Goal: Task Accomplishment & Management: Use online tool/utility

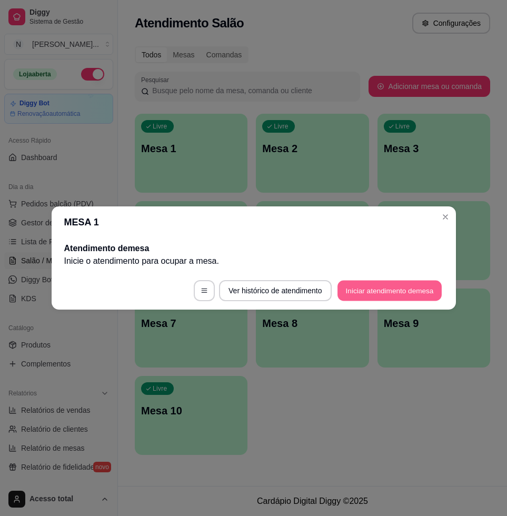
click at [386, 288] on button "Iniciar atendimento de mesa" at bounding box center [389, 290] width 104 height 21
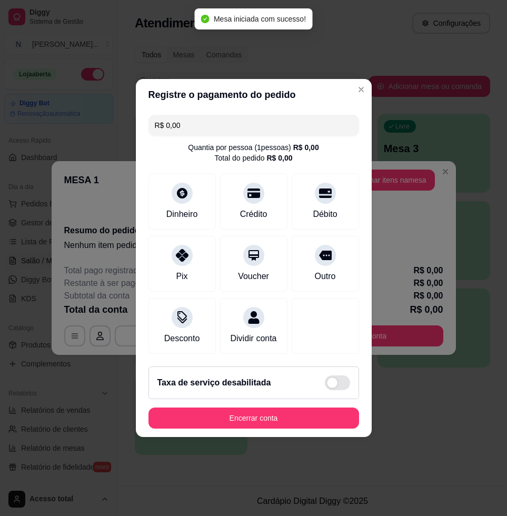
click at [342, 87] on header "Registre o pagamento do pedido" at bounding box center [254, 95] width 236 height 32
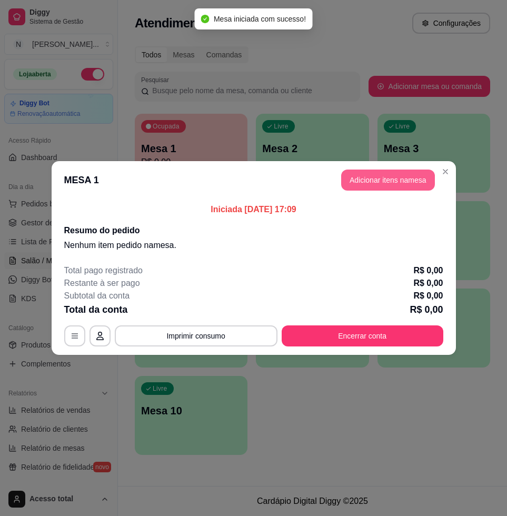
click at [393, 170] on button "Adicionar itens na mesa" at bounding box center [388, 179] width 94 height 21
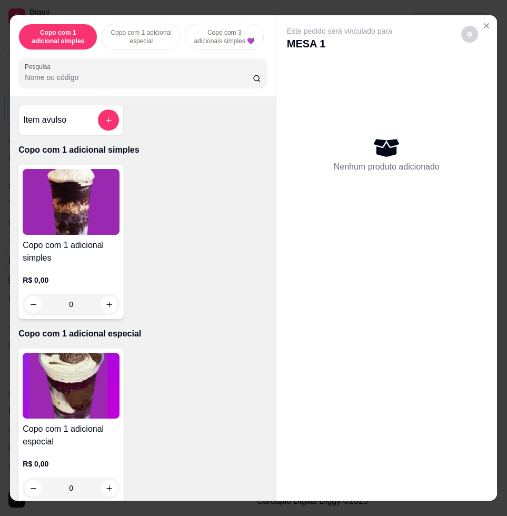
click at [82, 83] on input "Pesquisa" at bounding box center [139, 77] width 228 height 11
click at [482, 22] on icon "Close" at bounding box center [486, 26] width 8 height 8
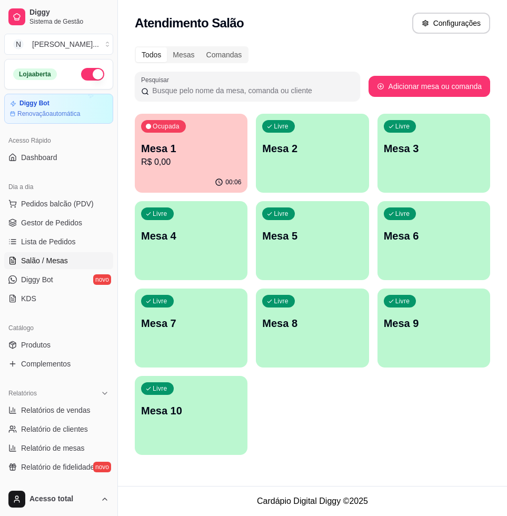
click at [289, 175] on div "Livre Mesa 2" at bounding box center [312, 147] width 113 height 66
click at [196, 161] on p "R$ 0,00" at bounding box center [191, 162] width 100 height 13
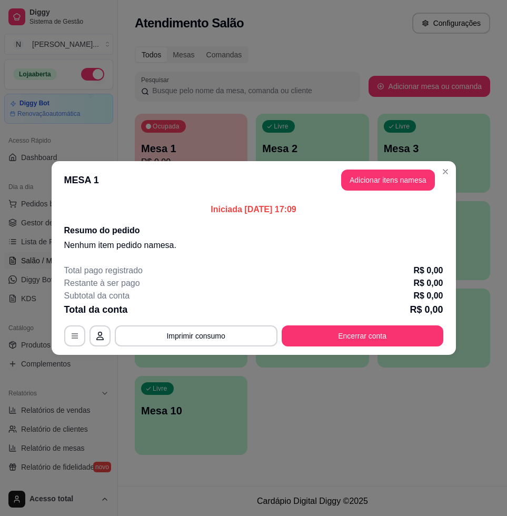
click at [394, 194] on header "MESA 1 Adicionar itens na mesa" at bounding box center [254, 180] width 404 height 38
click at [396, 186] on button "Adicionar itens na mesa" at bounding box center [388, 180] width 91 height 21
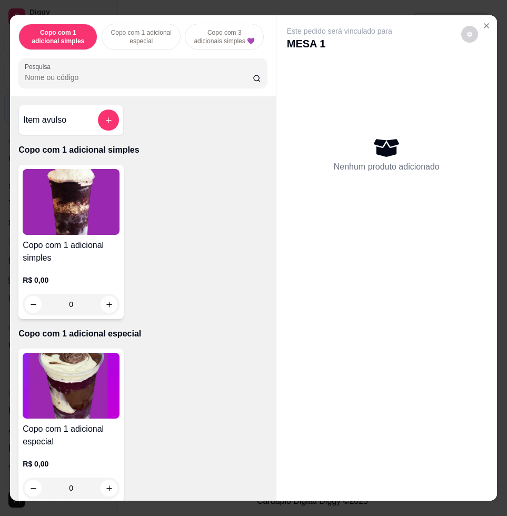
click at [169, 88] on div "Pesquisa" at bounding box center [142, 72] width 248 height 29
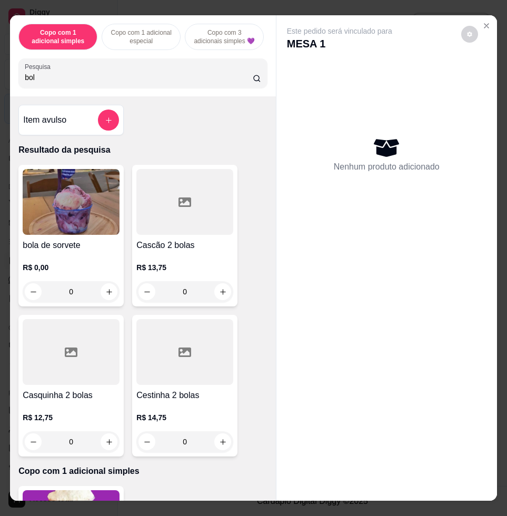
type input "bol"
click at [108, 217] on img at bounding box center [71, 202] width 97 height 66
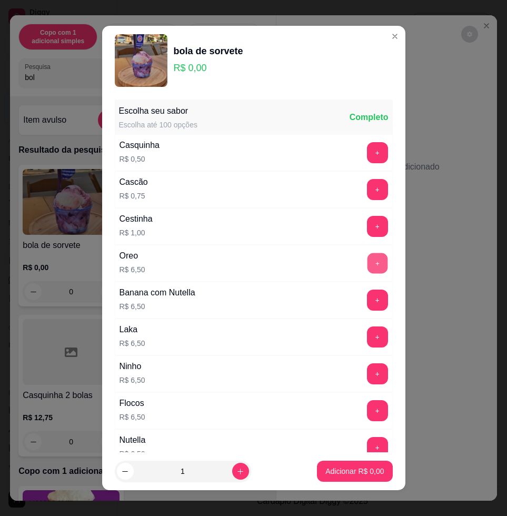
click at [367, 265] on button "+" at bounding box center [377, 263] width 21 height 21
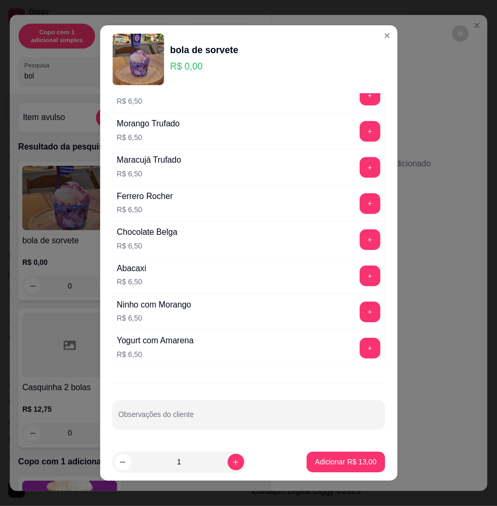
scroll to position [8, 0]
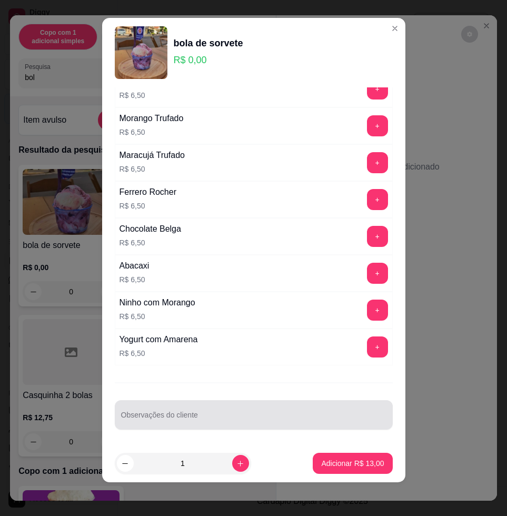
click at [270, 412] on div at bounding box center [253, 414] width 265 height 21
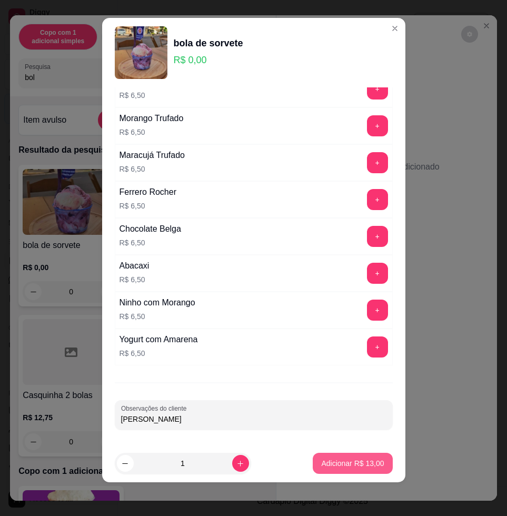
type input "[PERSON_NAME]"
click at [331, 468] on button "Adicionar R$ 13,00" at bounding box center [352, 463] width 79 height 21
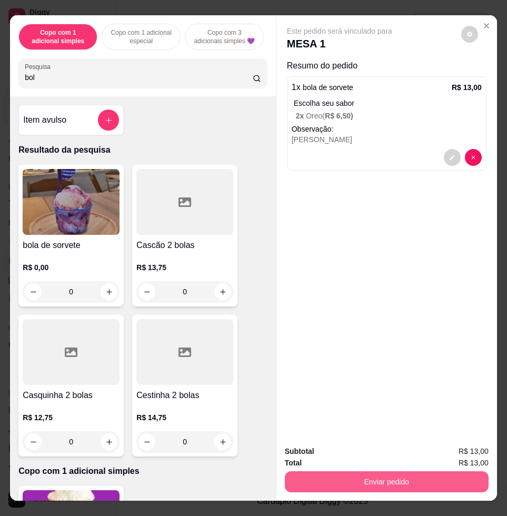
click at [399, 472] on button "Enviar pedido" at bounding box center [387, 481] width 204 height 21
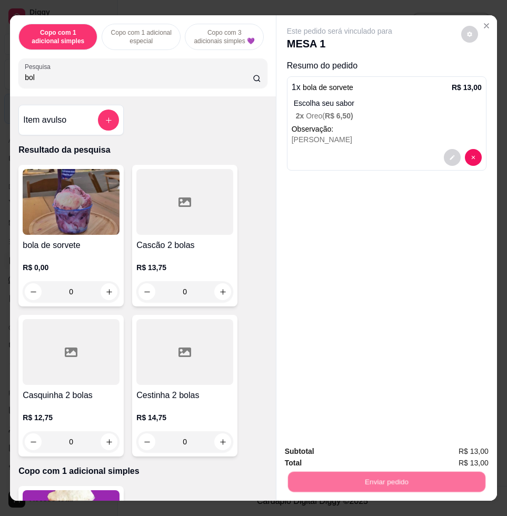
click at [447, 449] on button "Enviar pedido" at bounding box center [459, 450] width 59 height 20
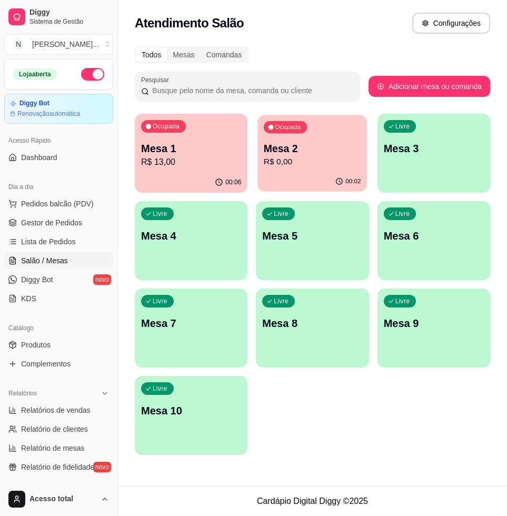
click at [263, 159] on div "Ocupada Mesa 2 R$ 0,00" at bounding box center [312, 143] width 109 height 57
click at [280, 160] on p "R$ 0,00" at bounding box center [312, 162] width 100 height 13
click at [185, 134] on div "Ocupada Mesa 1 R$ 13,00" at bounding box center [191, 143] width 113 height 58
click at [281, 184] on div "00:02" at bounding box center [312, 182] width 113 height 21
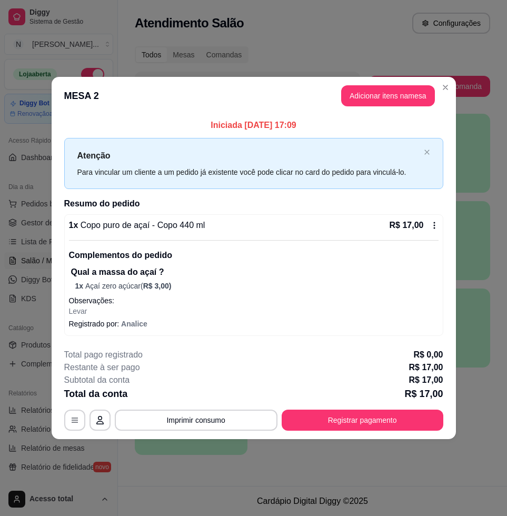
click at [387, 408] on div "**********" at bounding box center [253, 389] width 379 height 82
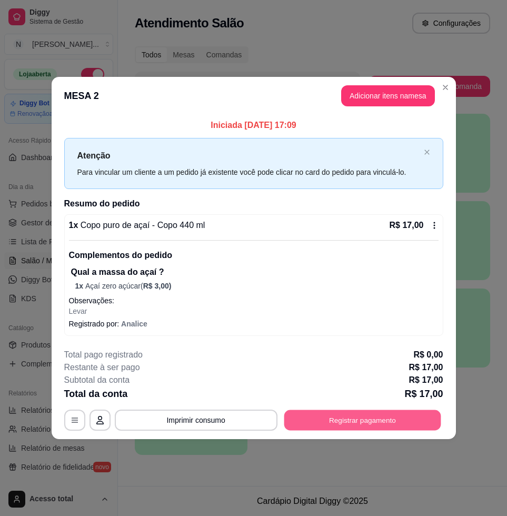
click at [379, 417] on button "Registrar pagamento" at bounding box center [362, 420] width 157 height 21
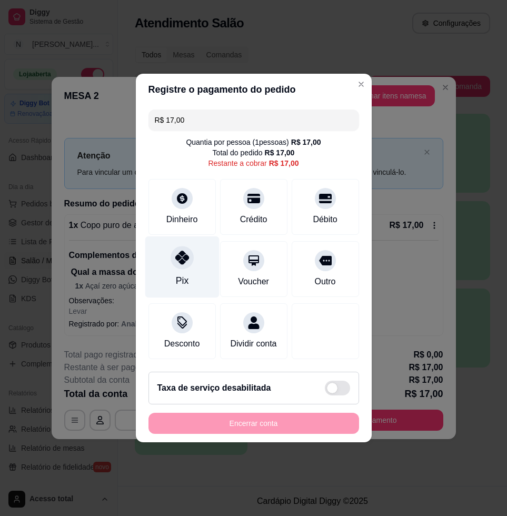
click at [179, 274] on div "Pix" at bounding box center [181, 281] width 13 height 14
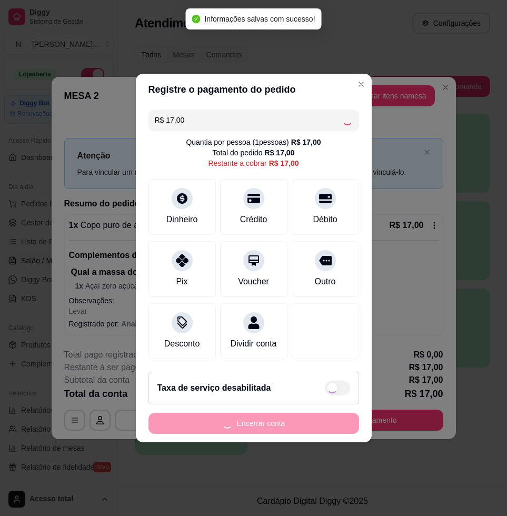
type input "R$ 0,00"
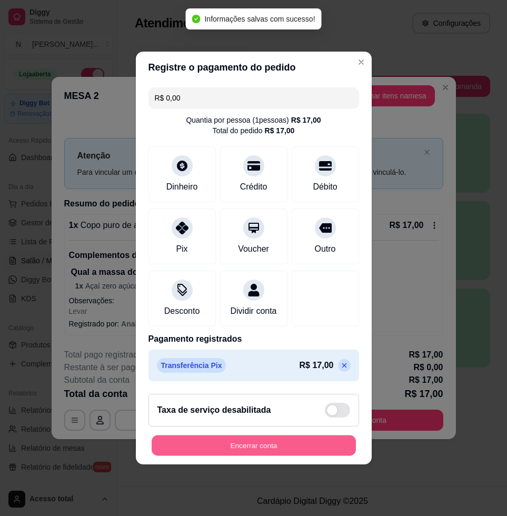
click at [270, 445] on button "Encerrar conta" at bounding box center [254, 445] width 204 height 21
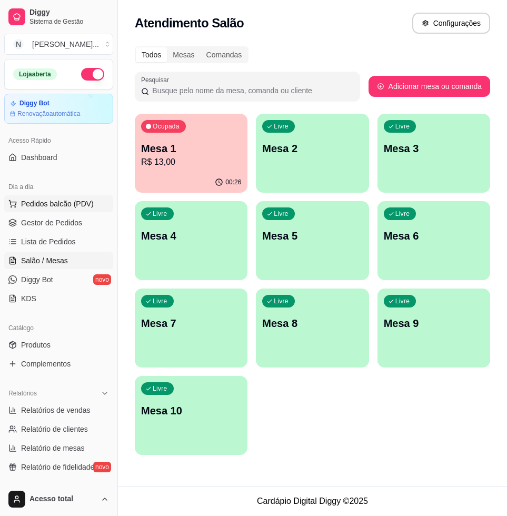
click at [43, 206] on span "Pedidos balcão (PDV)" at bounding box center [57, 203] width 73 height 11
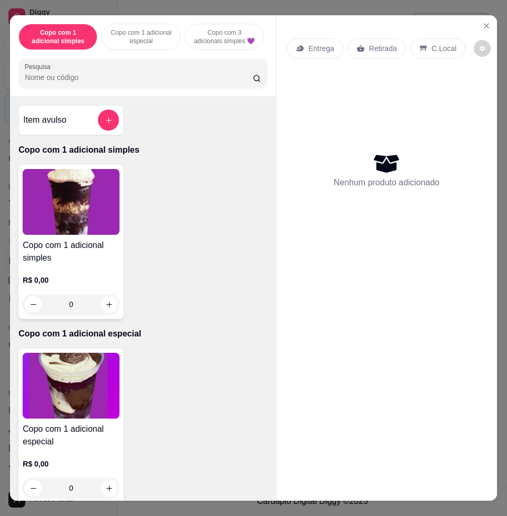
click at [128, 83] on input "Pesquisa" at bounding box center [139, 77] width 228 height 11
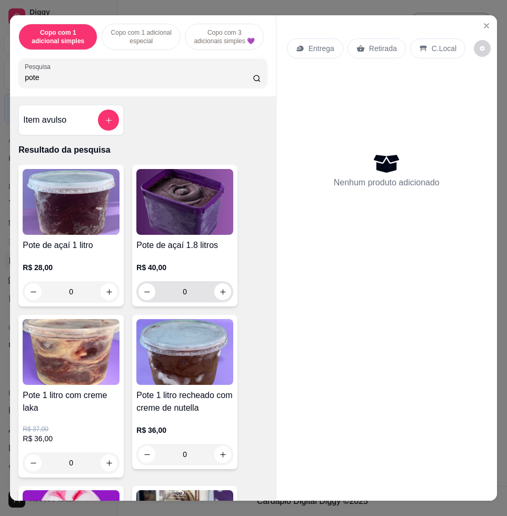
type input "pote"
click at [215, 300] on button "increase-product-quantity" at bounding box center [223, 292] width 16 height 16
type input "1"
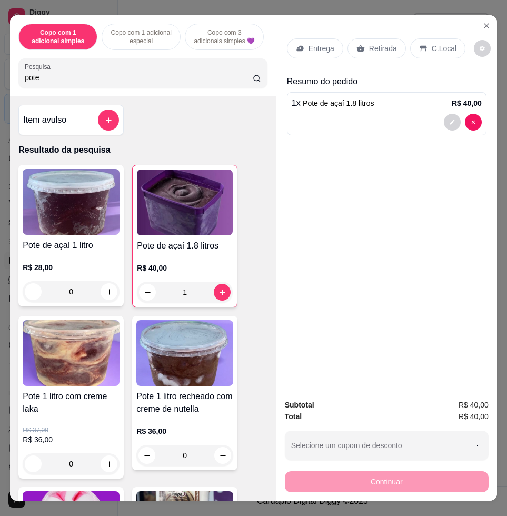
drag, startPoint x: 440, startPoint y: 51, endPoint x: 440, endPoint y: 61, distance: 10.5
click at [440, 53] on div "C.Local" at bounding box center [437, 48] width 55 height 20
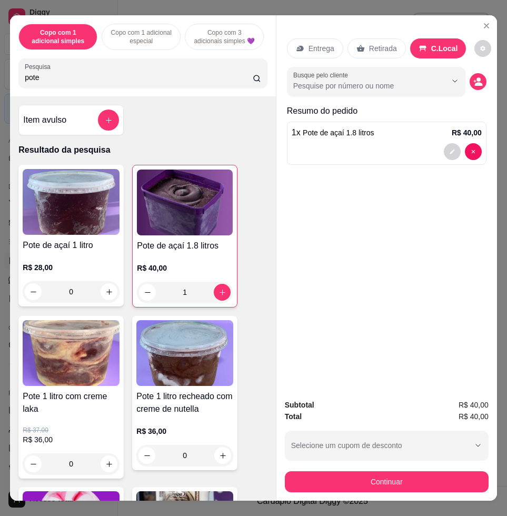
drag, startPoint x: 458, startPoint y: 489, endPoint x: 453, endPoint y: 468, distance: 21.6
click at [458, 487] on div "Subtotal R$ 40,00 Total R$ 40,00 Selecione um cupom de desconto COMBO Selecione…" at bounding box center [386, 445] width 220 height 110
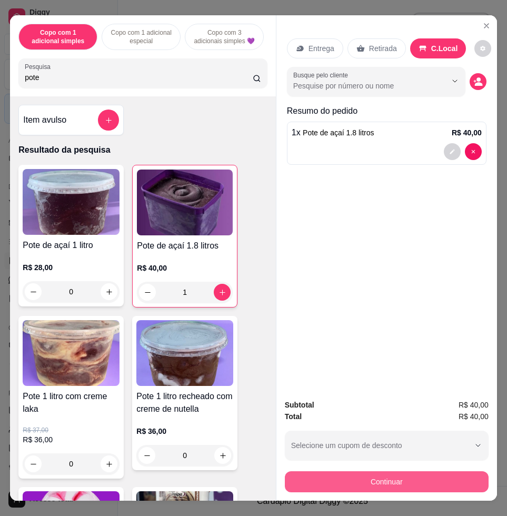
click at [453, 471] on button "Continuar" at bounding box center [387, 481] width 204 height 21
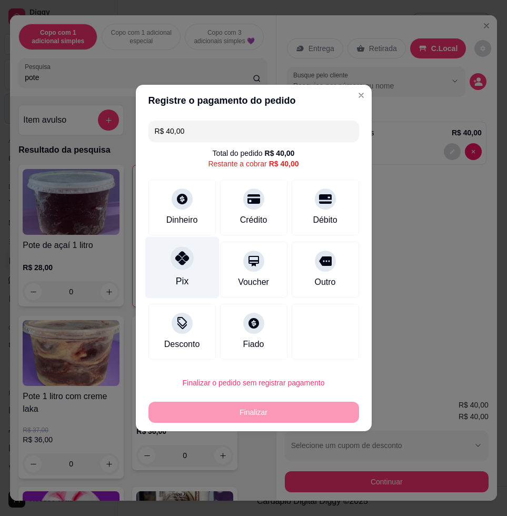
click at [183, 268] on div at bounding box center [181, 257] width 23 height 23
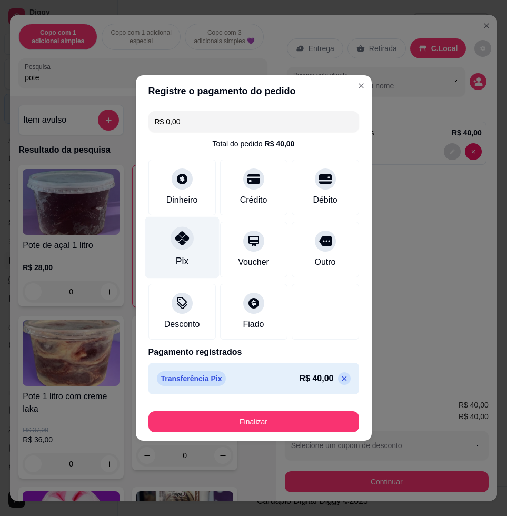
type input "R$ 0,00"
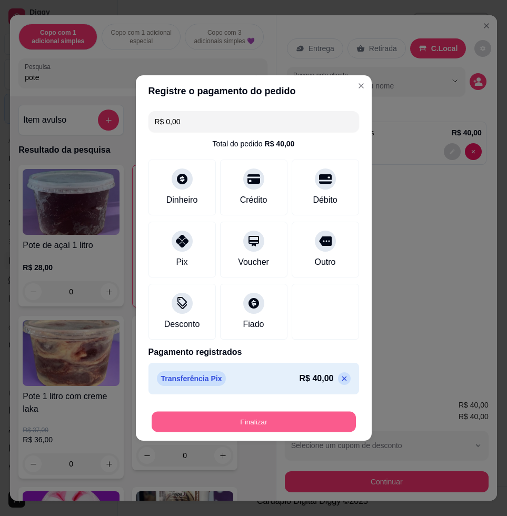
click at [276, 418] on button "Finalizar" at bounding box center [254, 422] width 204 height 21
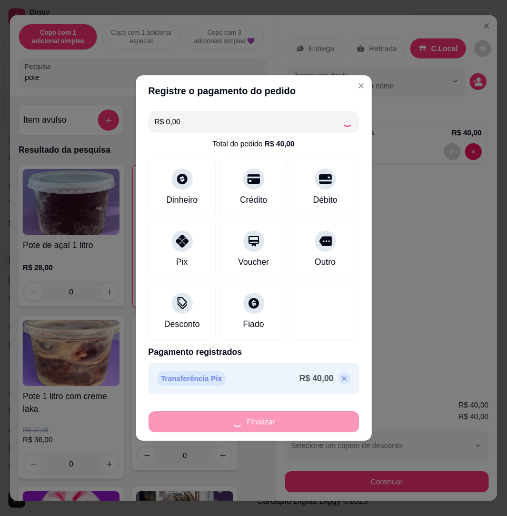
type input "0"
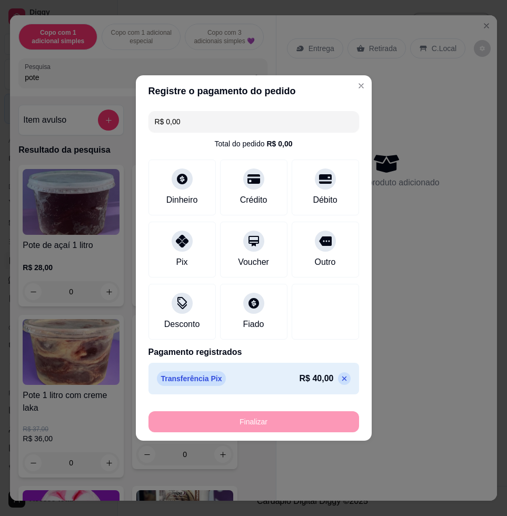
type input "-R$ 40,00"
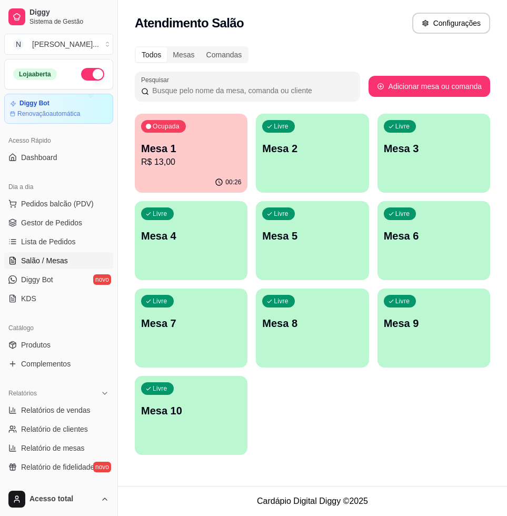
click at [221, 156] on p "R$ 13,00" at bounding box center [191, 162] width 100 height 13
click at [214, 140] on div "Ocupada Mesa 1 R$ 13,00" at bounding box center [191, 143] width 113 height 58
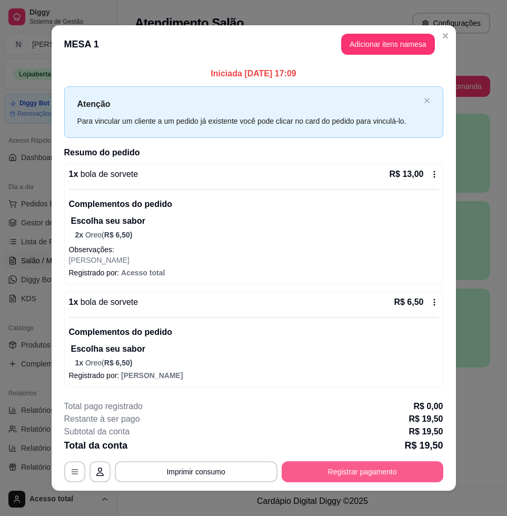
click at [422, 469] on button "Registrar pagamento" at bounding box center [363, 471] width 162 height 21
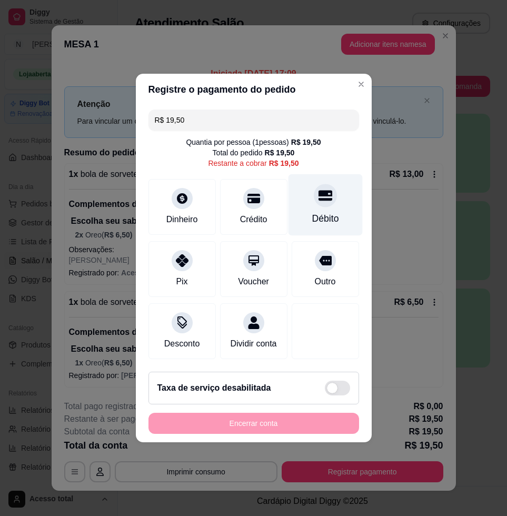
click at [343, 209] on div "Débito" at bounding box center [325, 205] width 74 height 62
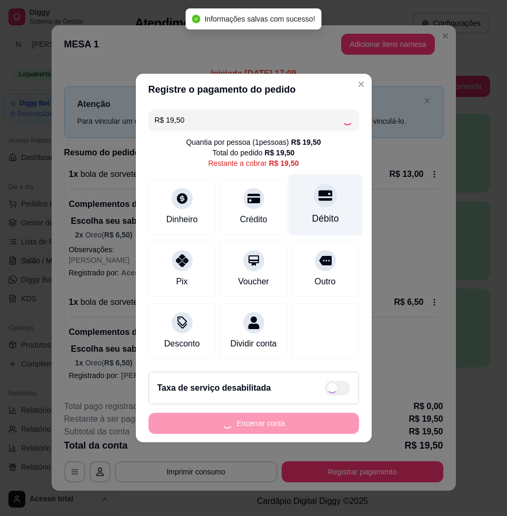
type input "R$ 0,00"
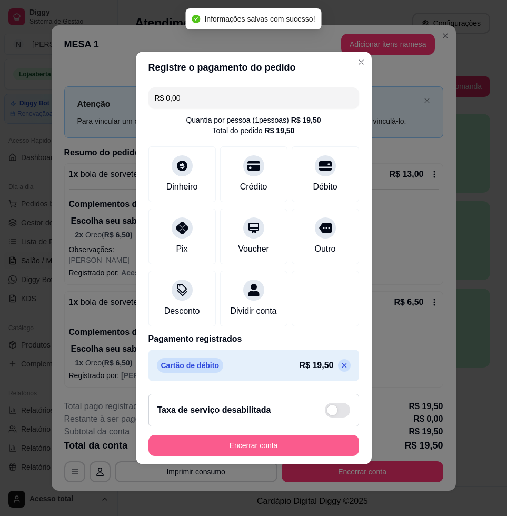
click at [333, 453] on button "Encerrar conta" at bounding box center [253, 445] width 210 height 21
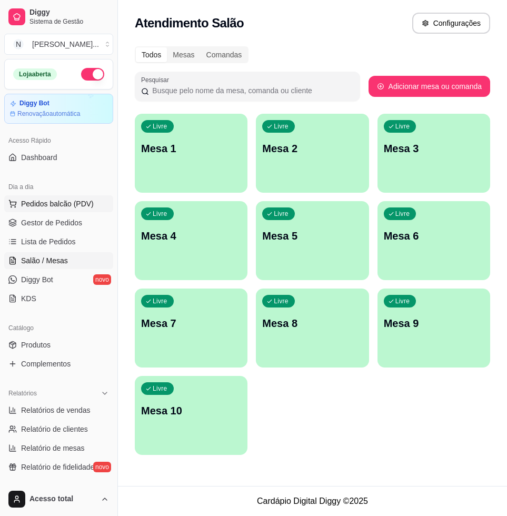
click at [41, 205] on span "Pedidos balcão (PDV)" at bounding box center [57, 203] width 73 height 11
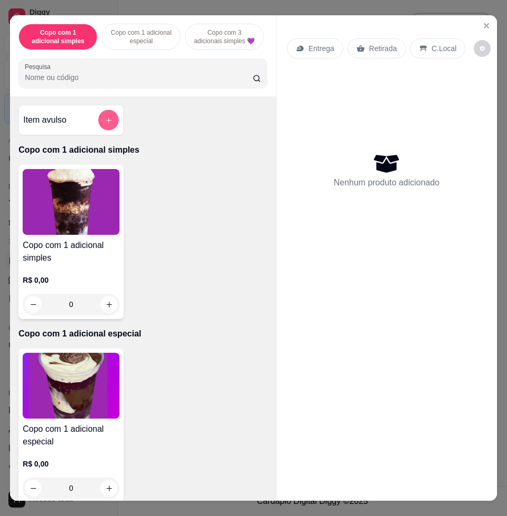
click at [105, 121] on icon "add-separate-item" at bounding box center [109, 120] width 8 height 8
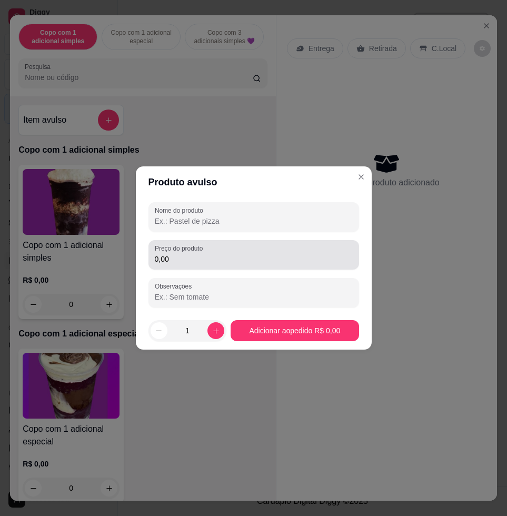
click at [194, 248] on label "Preço do produto" at bounding box center [181, 248] width 52 height 9
click at [194, 254] on input "0,00" at bounding box center [254, 259] width 198 height 11
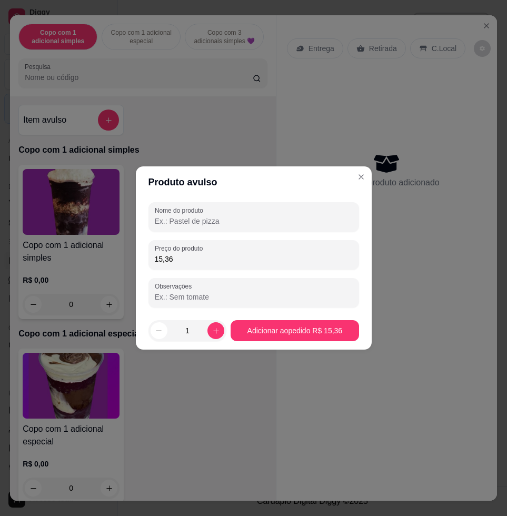
type input "15,36"
click at [185, 220] on input "Nome do produto" at bounding box center [254, 221] width 198 height 11
type input "kg"
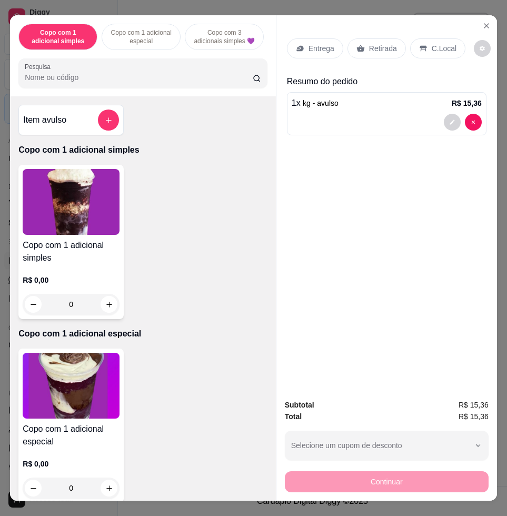
click at [431, 45] on p "C.Local" at bounding box center [443, 48] width 25 height 11
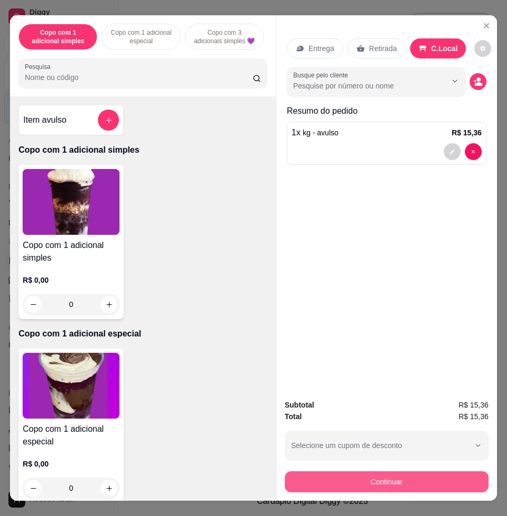
click at [364, 479] on button "Continuar" at bounding box center [387, 481] width 204 height 21
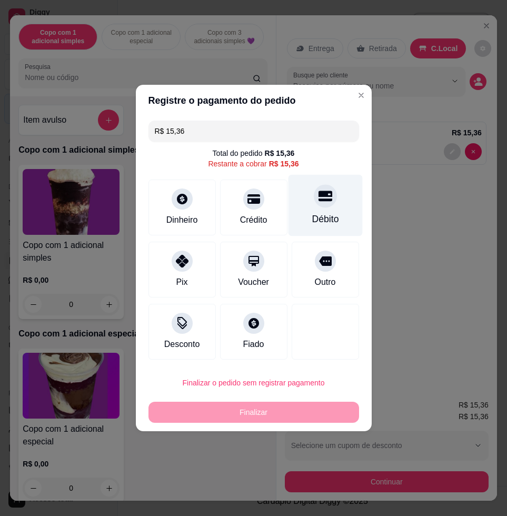
click at [299, 209] on div "Débito" at bounding box center [325, 206] width 74 height 62
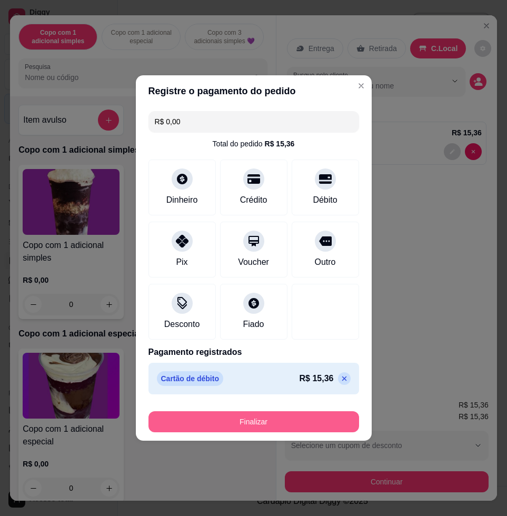
click at [303, 422] on button "Finalizar" at bounding box center [253, 421] width 210 height 21
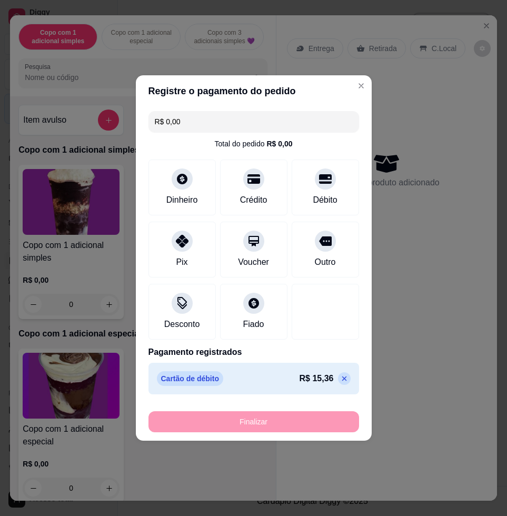
type input "-R$ 15,36"
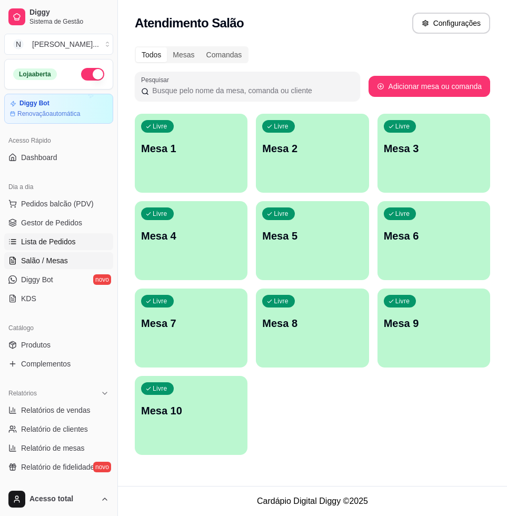
click at [67, 248] on link "Lista de Pedidos" at bounding box center [58, 241] width 109 height 17
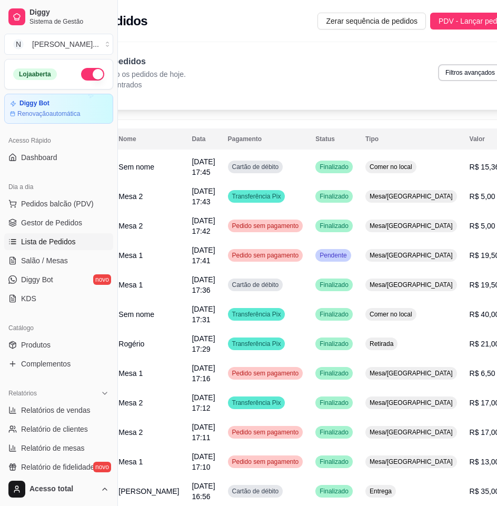
scroll to position [0, 93]
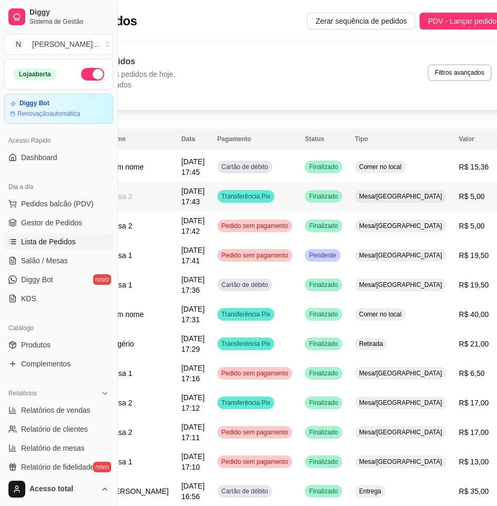
click at [265, 199] on td "Transferência Pix" at bounding box center [255, 196] width 88 height 29
click at [85, 257] on link "Salão / Mesas" at bounding box center [58, 260] width 109 height 17
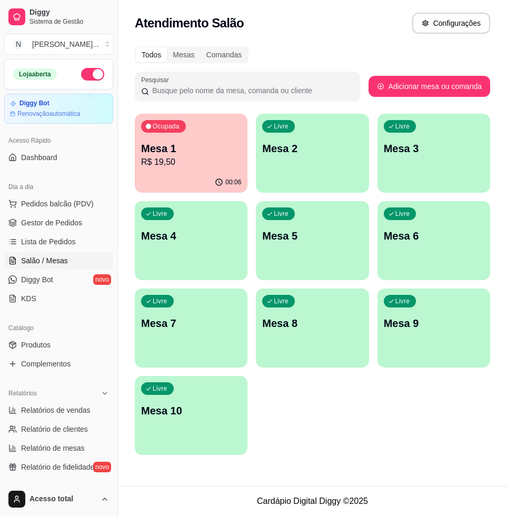
drag, startPoint x: 84, startPoint y: 191, endPoint x: 84, endPoint y: 209, distance: 18.4
click at [84, 192] on div "Dia a dia" at bounding box center [58, 186] width 109 height 17
click at [83, 213] on ul "Pedidos balcão (PDV) Gestor de Pedidos Lista de Pedidos Salão / Mesas Diggy Bot…" at bounding box center [58, 251] width 109 height 112
click at [72, 199] on span "Pedidos balcão (PDV)" at bounding box center [57, 203] width 73 height 11
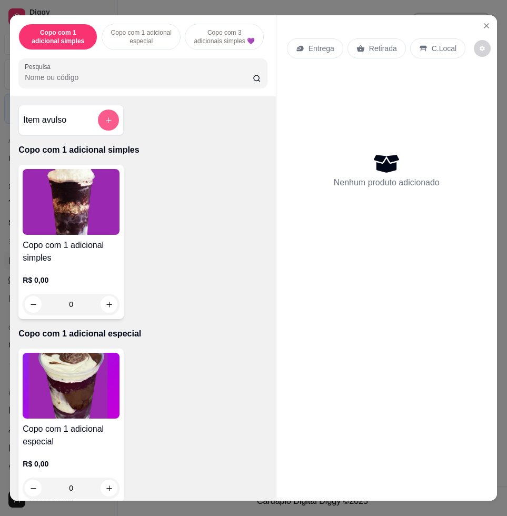
click at [110, 116] on div at bounding box center [108, 119] width 21 height 21
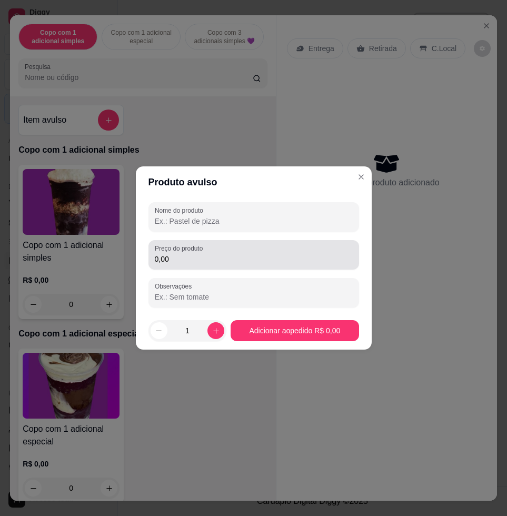
click at [214, 262] on input "0,00" at bounding box center [254, 259] width 198 height 11
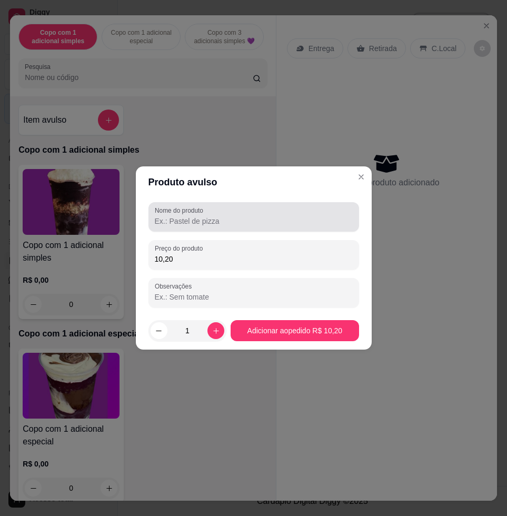
type input "10,20"
click at [203, 219] on input "Nome do produto" at bounding box center [254, 221] width 198 height 11
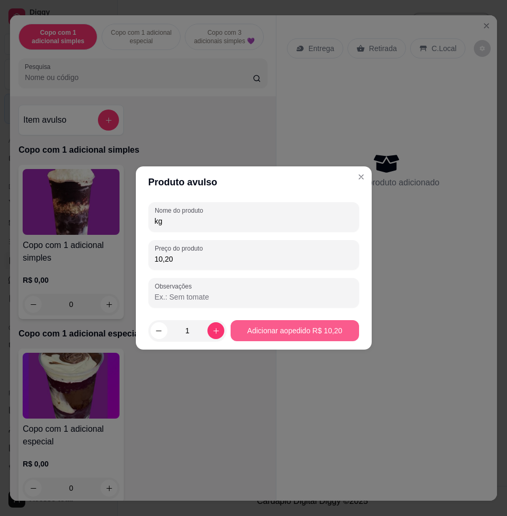
type input "kg"
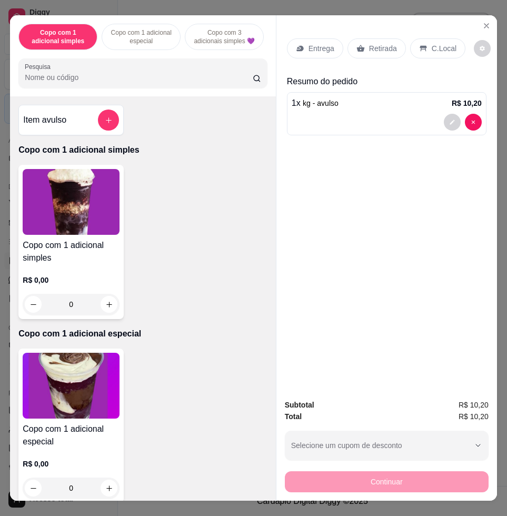
click at [427, 38] on div "C.Local" at bounding box center [437, 48] width 55 height 20
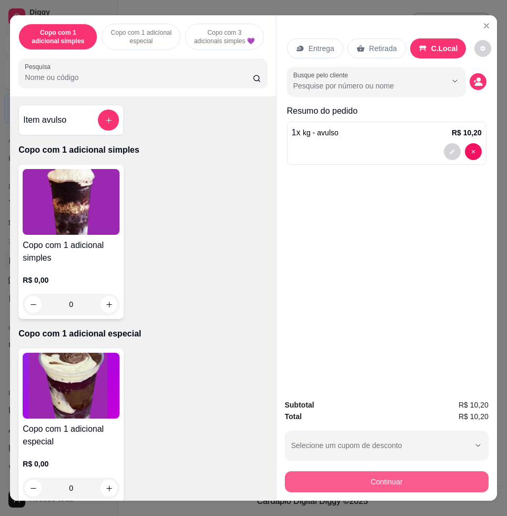
click at [465, 471] on button "Continuar" at bounding box center [387, 481] width 204 height 21
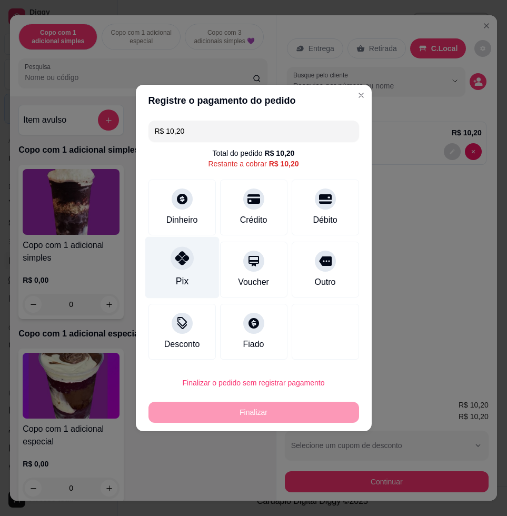
click at [188, 266] on div "Pix" at bounding box center [182, 268] width 74 height 62
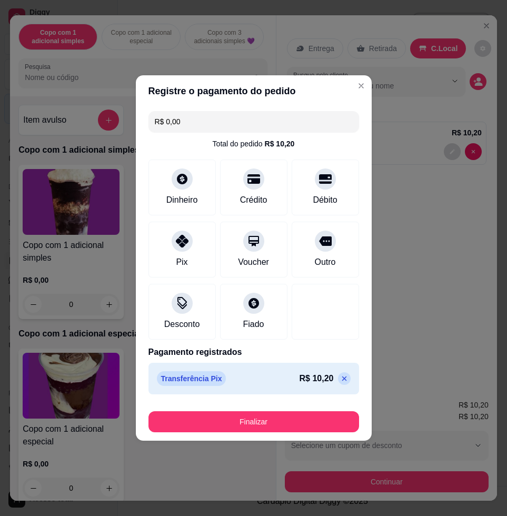
click at [328, 423] on button "Finalizar" at bounding box center [253, 421] width 210 height 21
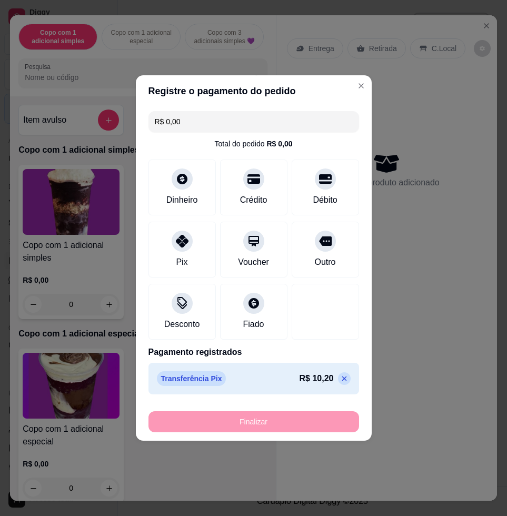
type input "-R$ 10,20"
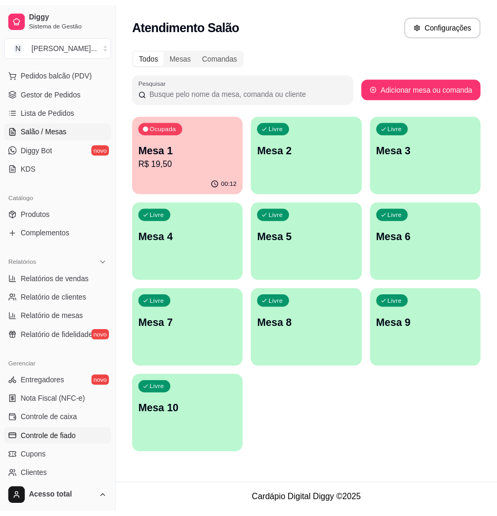
scroll to position [242, 0]
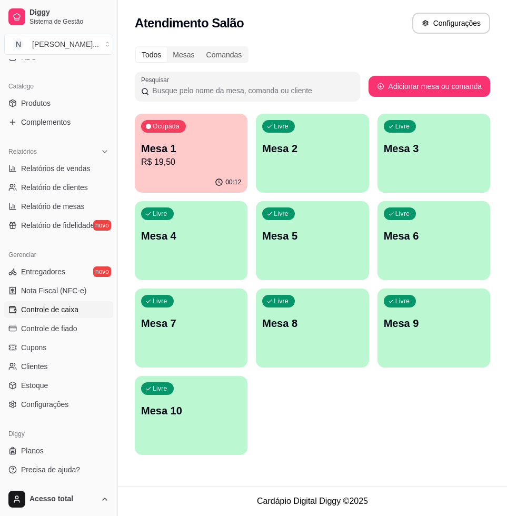
click at [71, 317] on link "Controle de caixa" at bounding box center [58, 309] width 109 height 17
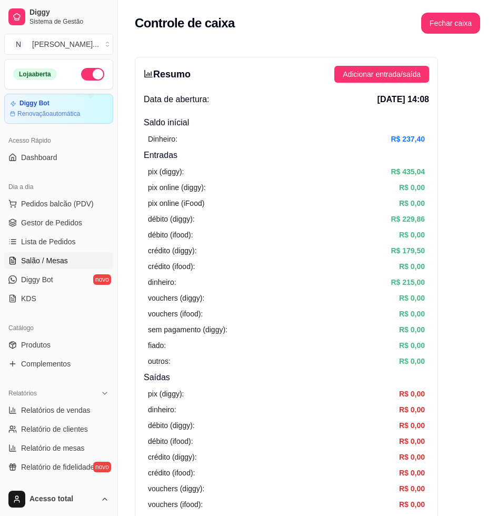
click at [61, 253] on link "Salão / Mesas" at bounding box center [58, 260] width 109 height 17
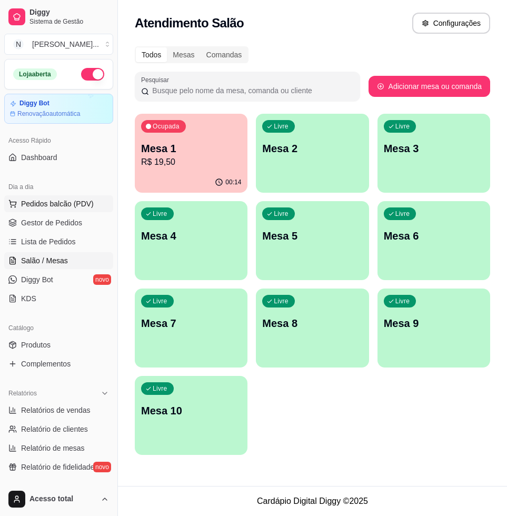
click at [63, 202] on span "Pedidos balcão (PDV)" at bounding box center [57, 203] width 73 height 11
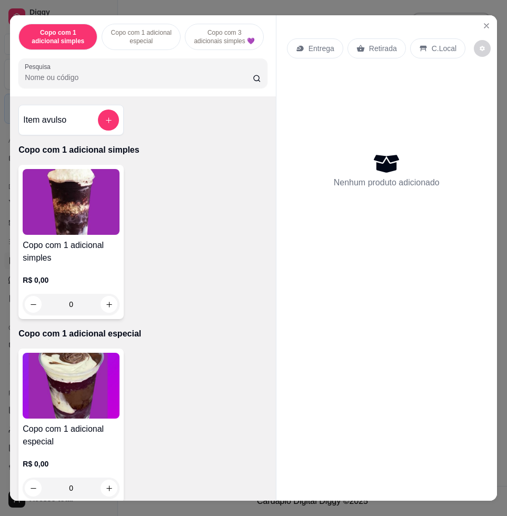
scroll to position [329, 0]
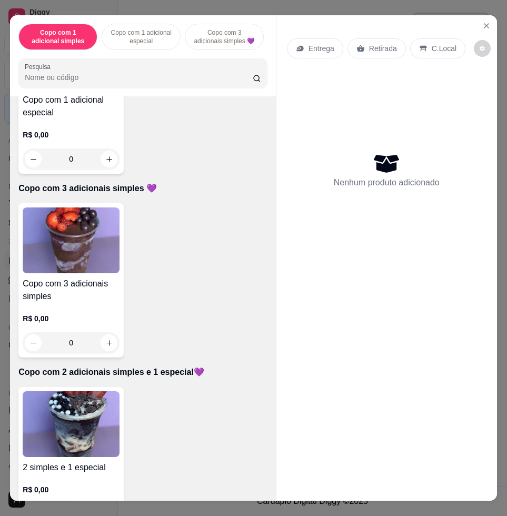
click at [115, 409] on div "2 simples e 1 especial R$ 0,00 0" at bounding box center [70, 458] width 105 height 142
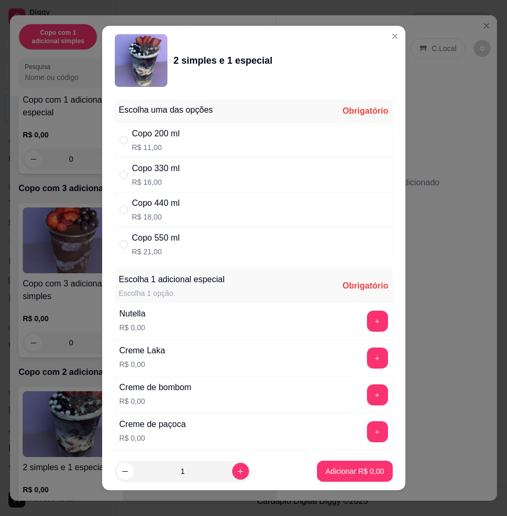
click at [206, 170] on div "Copo 330 ml R$ 16,00" at bounding box center [254, 174] width 278 height 35
radio input "true"
click at [367, 362] on button "+" at bounding box center [377, 358] width 21 height 21
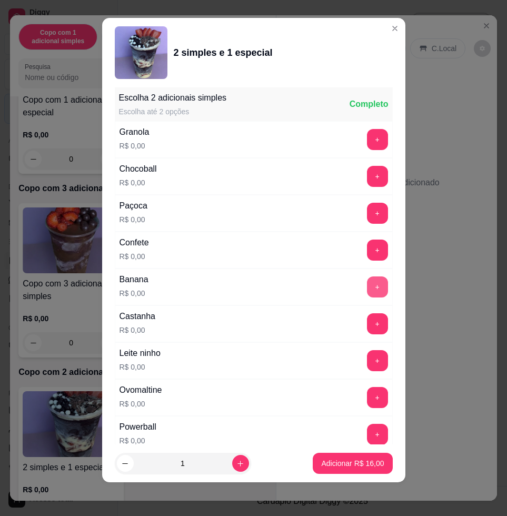
click at [367, 283] on button "+" at bounding box center [377, 286] width 21 height 21
click at [360, 464] on p "Adicionar R$ 16,00" at bounding box center [352, 463] width 61 height 10
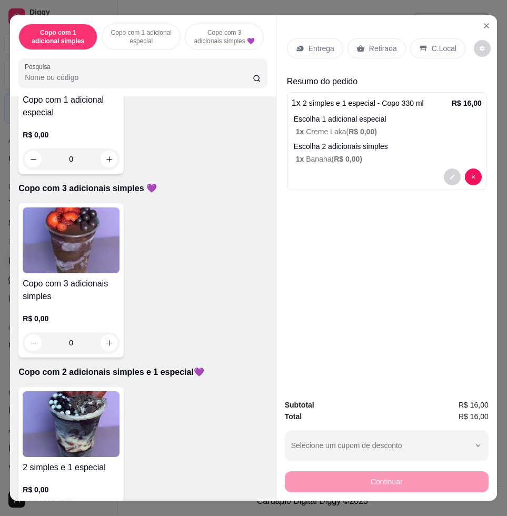
scroll to position [658, 0]
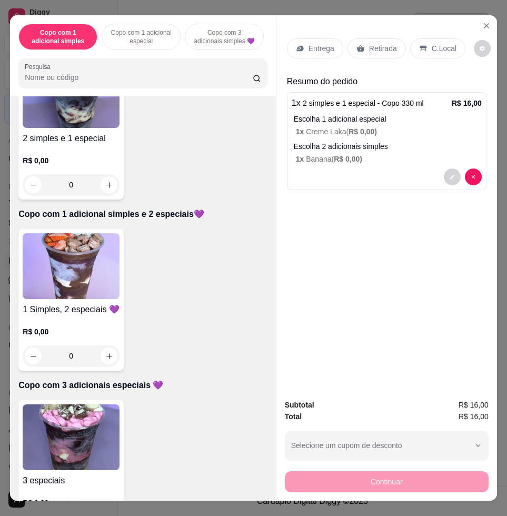
click at [90, 444] on img at bounding box center [71, 437] width 97 height 66
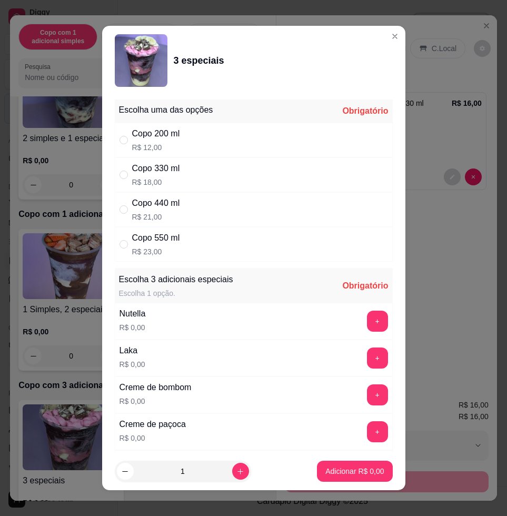
click at [165, 187] on div "Copo 330 ml R$ 18,00" at bounding box center [254, 174] width 278 height 35
radio input "true"
click at [367, 393] on button "+" at bounding box center [377, 394] width 21 height 21
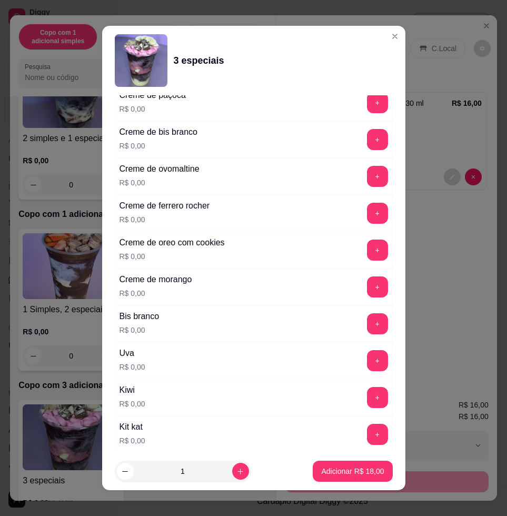
scroll to position [460, 0]
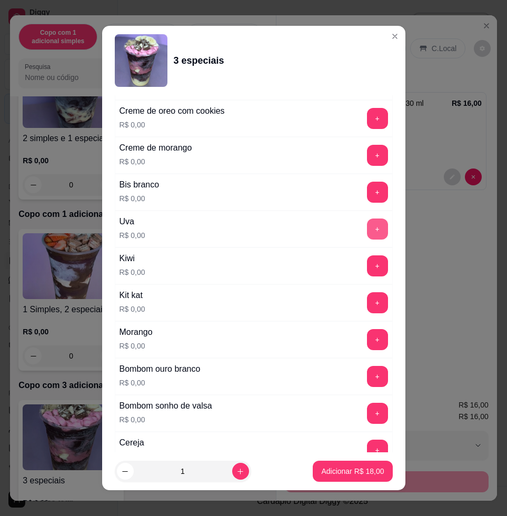
click at [367, 230] on button "+" at bounding box center [377, 228] width 21 height 21
click at [358, 387] on div "Bombom ouro branco R$ 0,00 +" at bounding box center [254, 376] width 278 height 37
click at [367, 378] on button "+" at bounding box center [377, 376] width 21 height 21
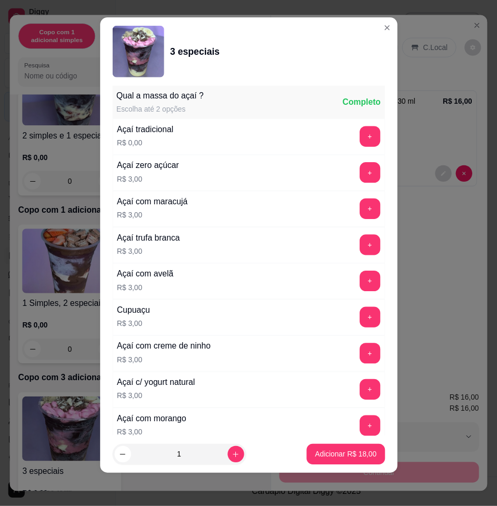
scroll to position [1105, 0]
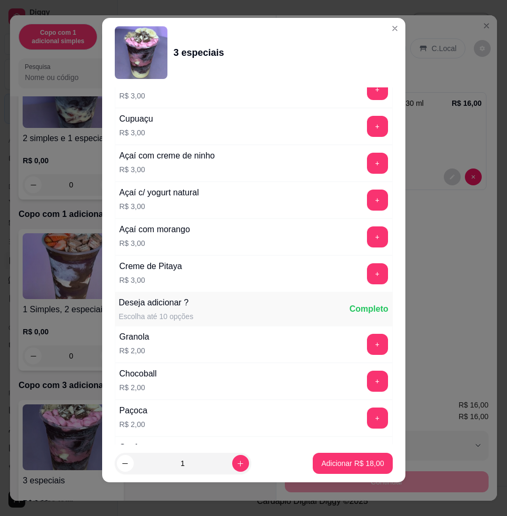
click at [321, 471] on button "Adicionar R$ 18,00" at bounding box center [352, 463] width 79 height 21
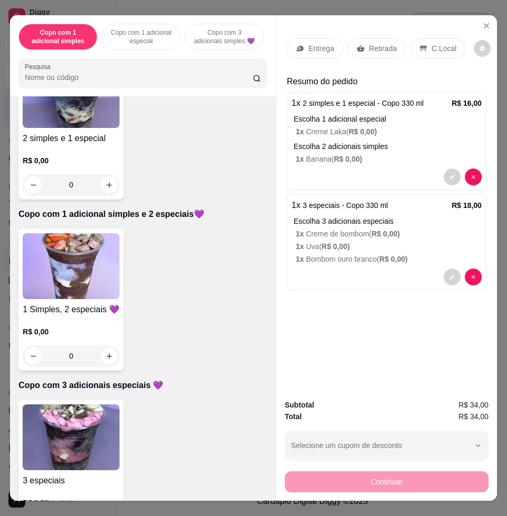
click at [295, 48] on div "Entrega" at bounding box center [315, 48] width 56 height 20
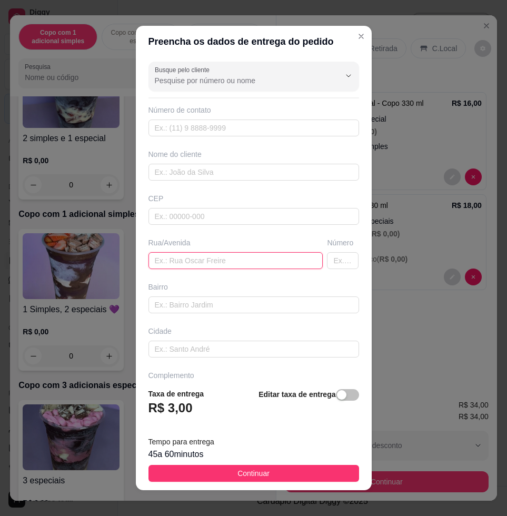
click at [177, 264] on input "text" at bounding box center [235, 260] width 175 height 17
paste input "[PERSON_NAME] 1081"
type input "[PERSON_NAME] 1081"
click at [273, 471] on button "Continuar" at bounding box center [253, 473] width 210 height 17
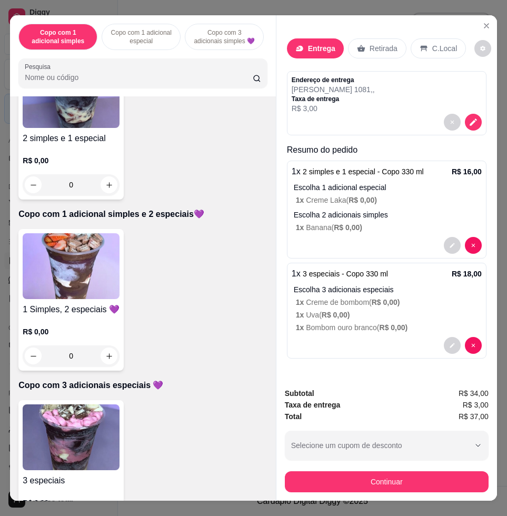
click at [378, 468] on div "Continuar" at bounding box center [387, 480] width 204 height 24
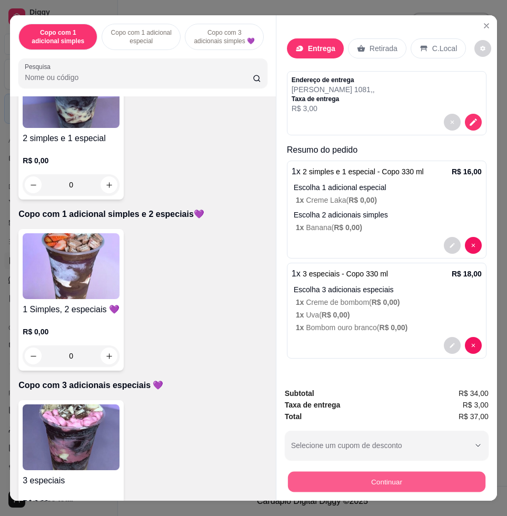
click at [379, 471] on button "Continuar" at bounding box center [386, 481] width 197 height 21
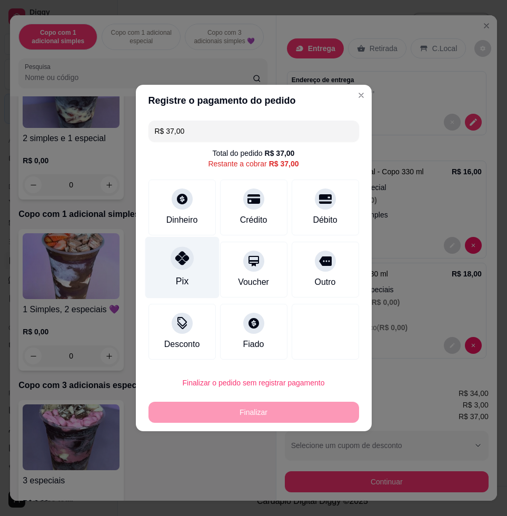
click at [184, 279] on div "Pix" at bounding box center [181, 281] width 13 height 14
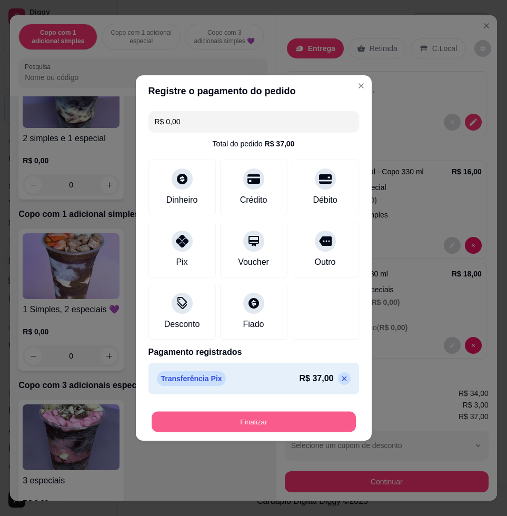
click at [271, 417] on button "Finalizar" at bounding box center [254, 422] width 204 height 21
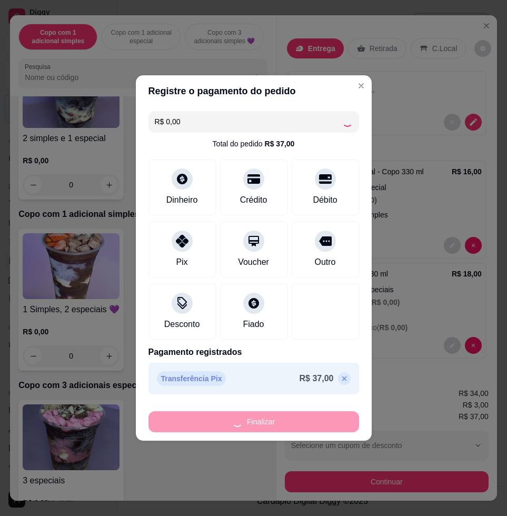
type input "-R$ 37,00"
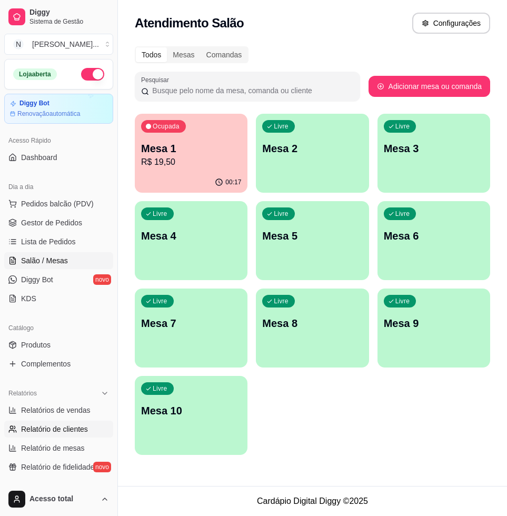
click at [42, 425] on span "Relatório de clientes" at bounding box center [54, 429] width 67 height 11
select select "30"
select select "HIGHEST_TOTAL_SPENT_WITH_ORDERS"
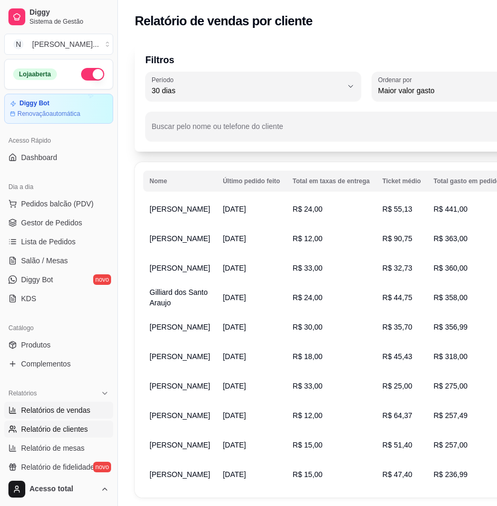
click at [76, 408] on span "Relatórios de vendas" at bounding box center [55, 410] width 69 height 11
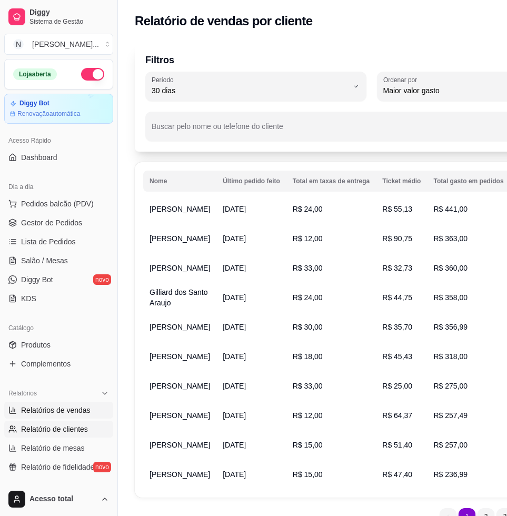
select select "ALL"
select select "0"
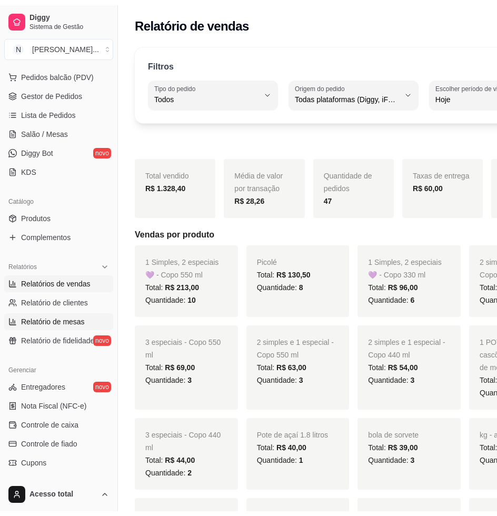
scroll to position [197, 0]
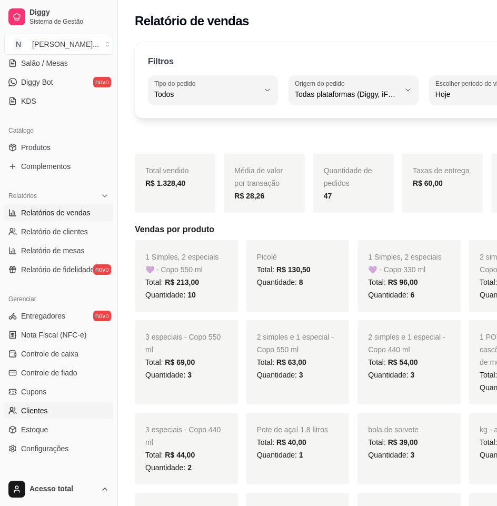
click at [57, 410] on link "Clientes" at bounding box center [58, 410] width 109 height 17
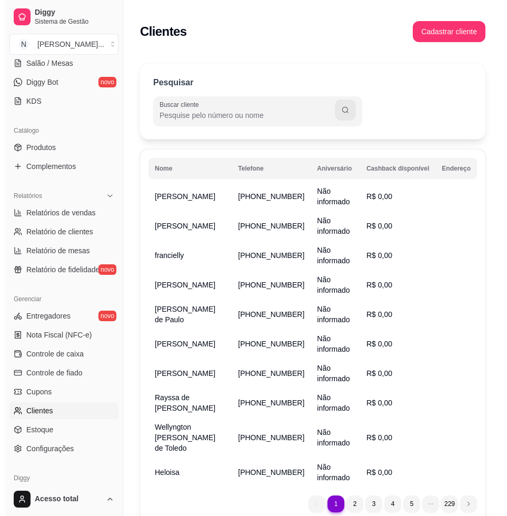
scroll to position [242, 0]
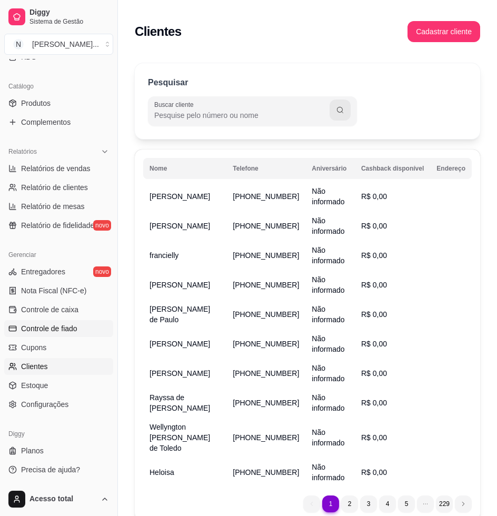
click at [66, 332] on span "Controle de fiado" at bounding box center [49, 328] width 56 height 11
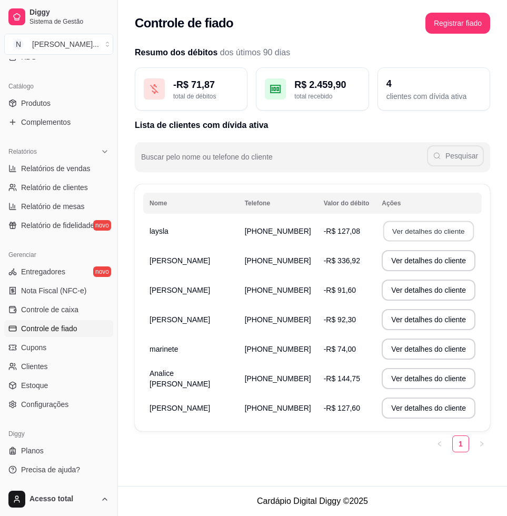
click at [392, 233] on button "Ver detalhes do cliente" at bounding box center [428, 231] width 91 height 21
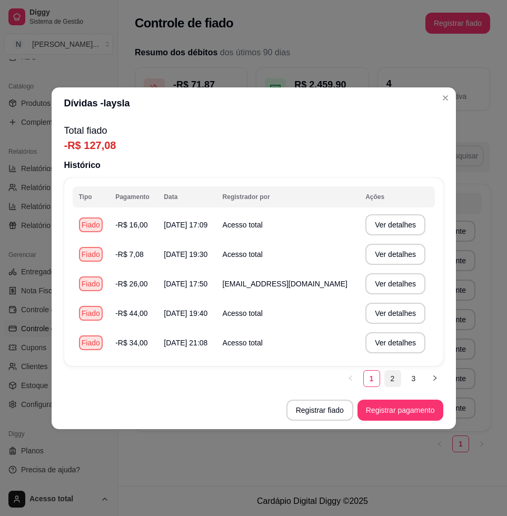
click at [390, 375] on link "2" at bounding box center [393, 378] width 16 height 16
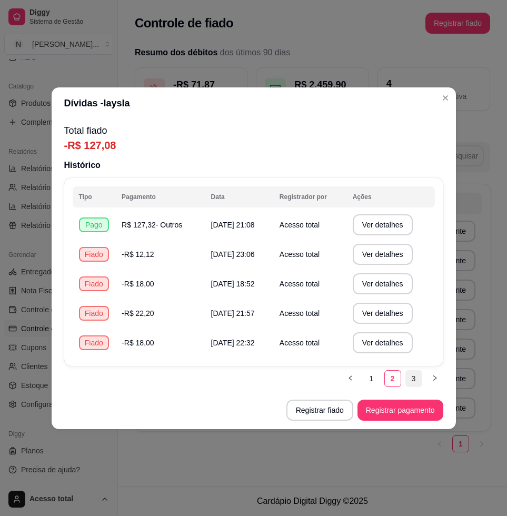
click at [408, 374] on link "3" at bounding box center [414, 378] width 16 height 16
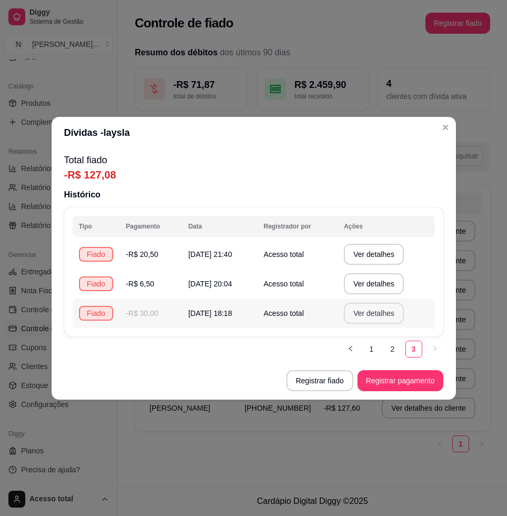
click at [376, 313] on button "Ver detalhes" at bounding box center [374, 313] width 60 height 21
click at [396, 347] on link "2" at bounding box center [393, 349] width 16 height 16
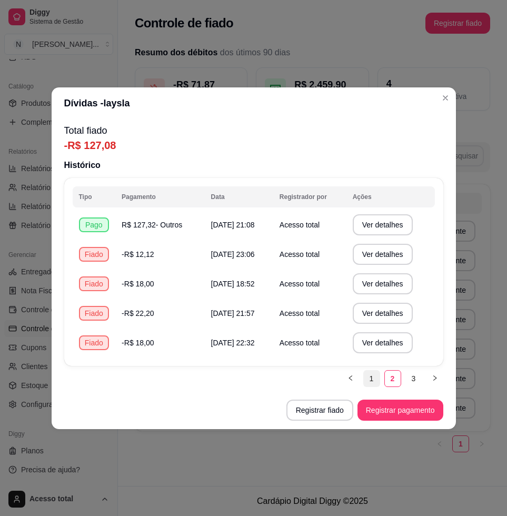
click at [377, 379] on link "1" at bounding box center [372, 378] width 16 height 16
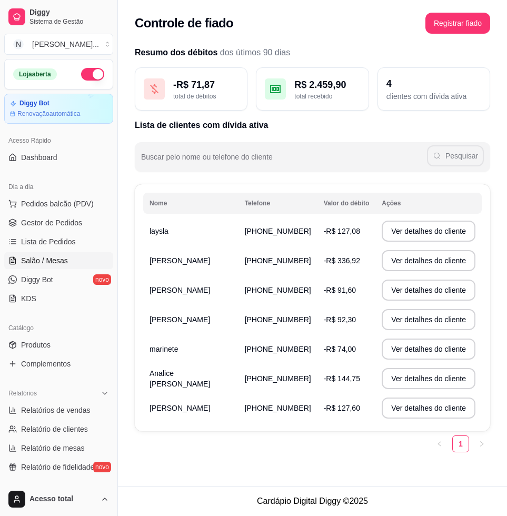
click at [58, 258] on span "Salão / Mesas" at bounding box center [44, 260] width 47 height 11
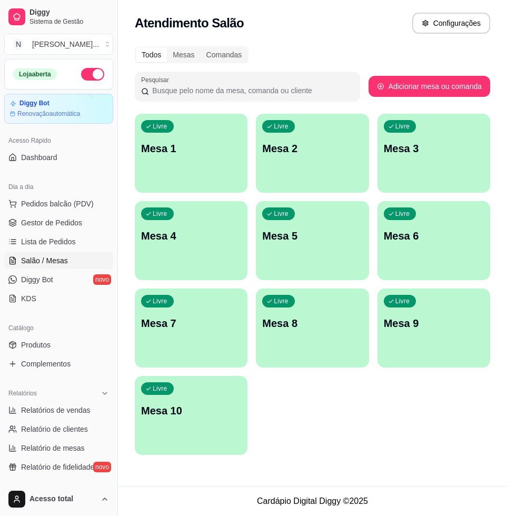
click at [505, 124] on div "Todos Mesas Comandas Pesquisar Adicionar mesa ou comanda Livre Mesa 1 Livre Mes…" at bounding box center [312, 253] width 389 height 427
click at [290, 409] on div "Livre Mesa 1 Livre Mesa 2 Livre Mesa 3 Livre Mesa 4 Livre Mesa 5 Livre Mesa 6 L…" at bounding box center [312, 284] width 355 height 341
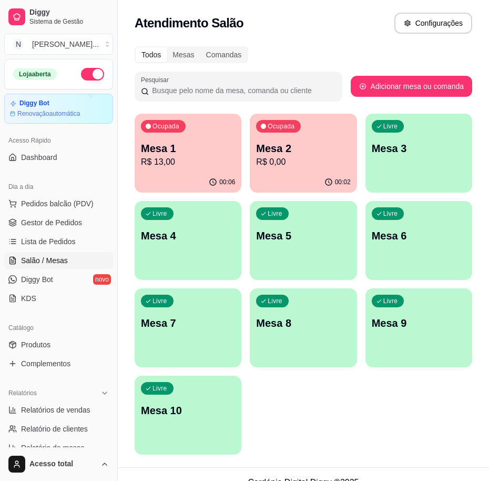
click at [327, 162] on p "R$ 0,00" at bounding box center [303, 162] width 94 height 13
